Goal: Find contact information: Find contact information

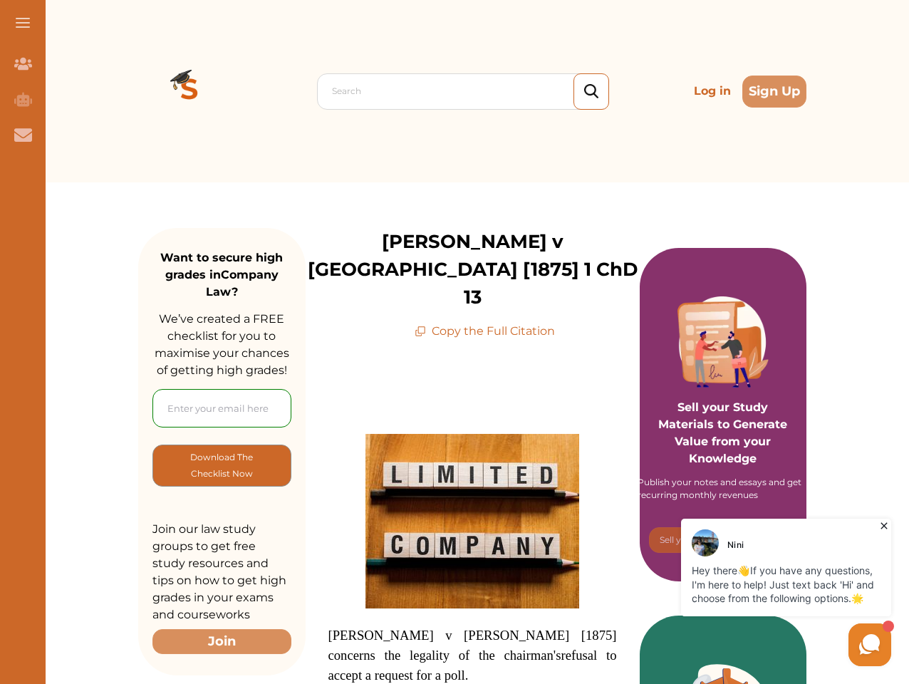
click at [23, 23] on span at bounding box center [23, 22] width 14 height 1
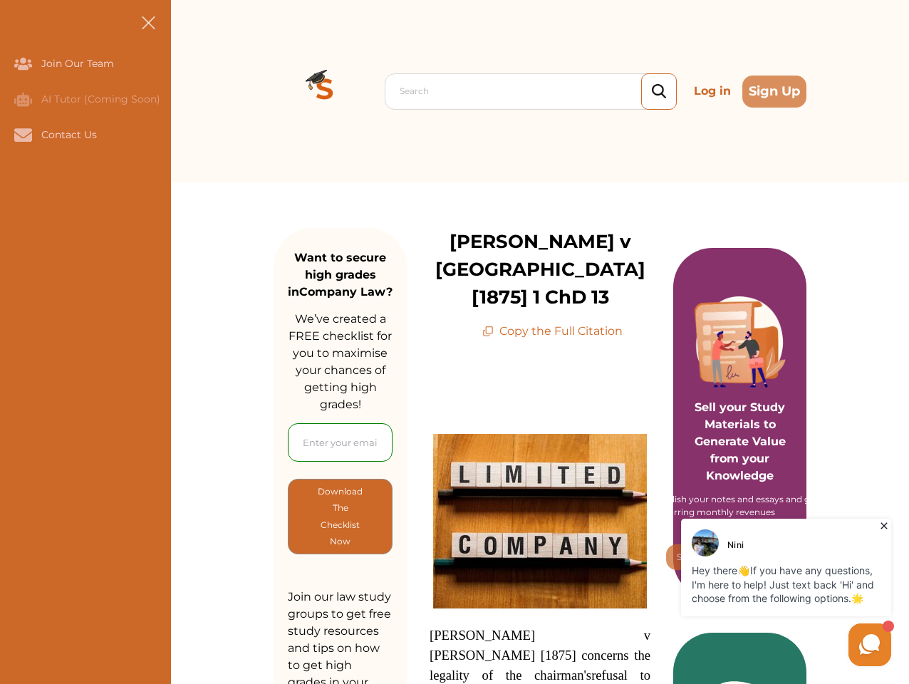
click at [23, 63] on icon "Join Our Team" at bounding box center [23, 64] width 18 height 12
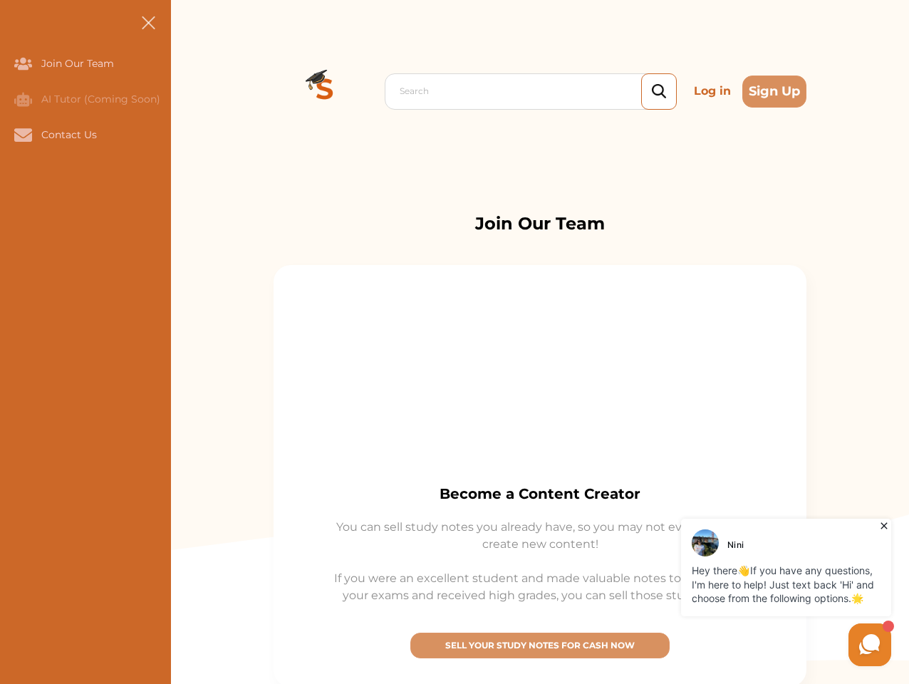
click at [23, 99] on icon "AI Tutor (Coming Soon)" at bounding box center [23, 99] width 18 height 14
click at [23, 135] on icon "Contact Us" at bounding box center [23, 134] width 18 height 13
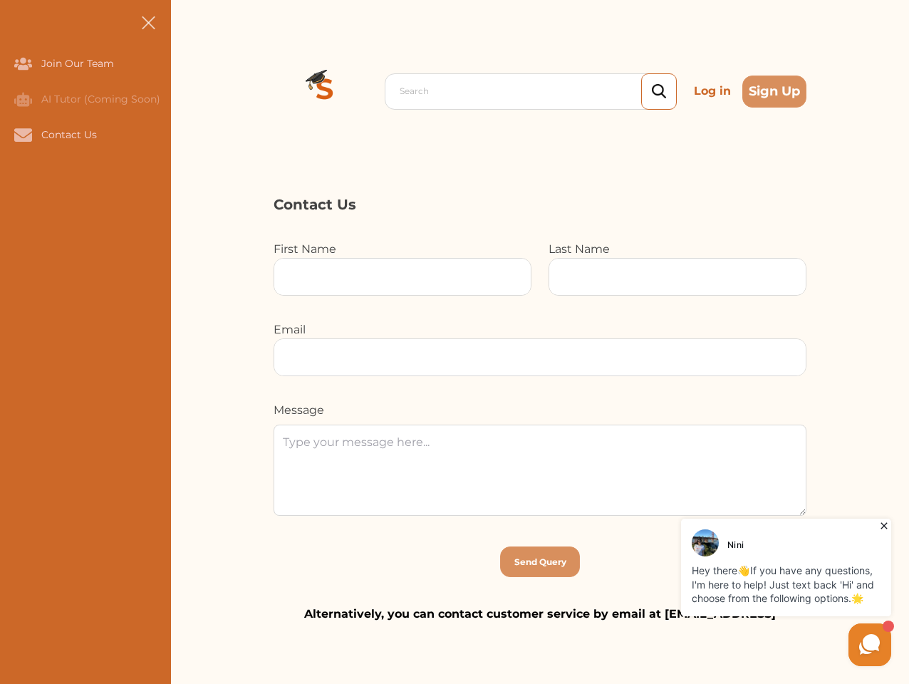
click at [190, 91] on div "Search Log in Sign Up Search Log in Sign Up" at bounding box center [540, 91] width 738 height 182
click at [712, 91] on p "Log in" at bounding box center [712, 91] width 48 height 28
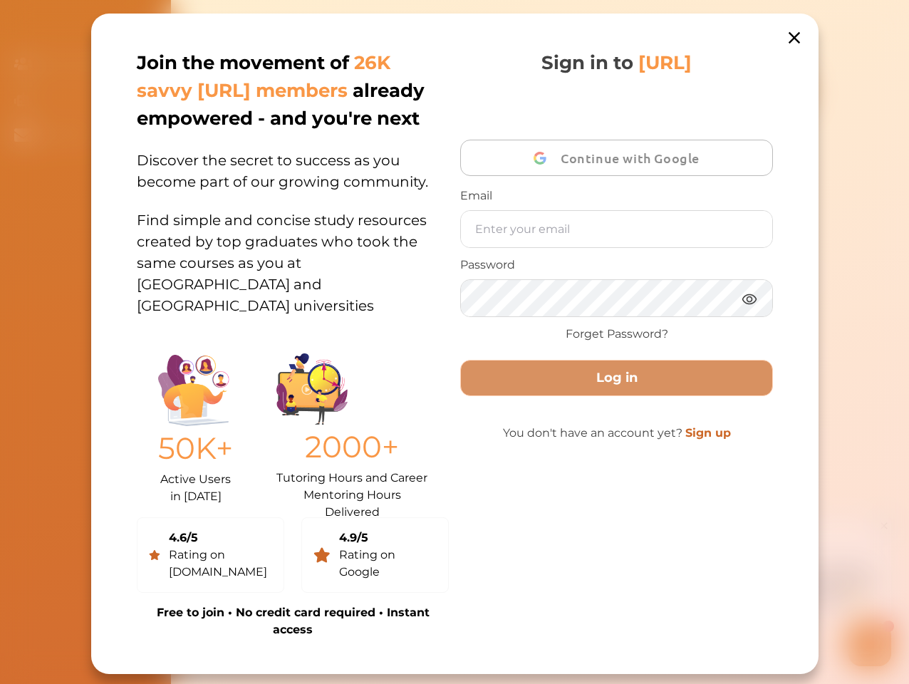
click at [774, 91] on div "Join the movement of 26K savvy [URL] members already empowered - and you're nex…" at bounding box center [454, 344] width 727 height 660
click at [222, 465] on p "50K+" at bounding box center [195, 448] width 75 height 45
